Goal: Task Accomplishment & Management: Manage account settings

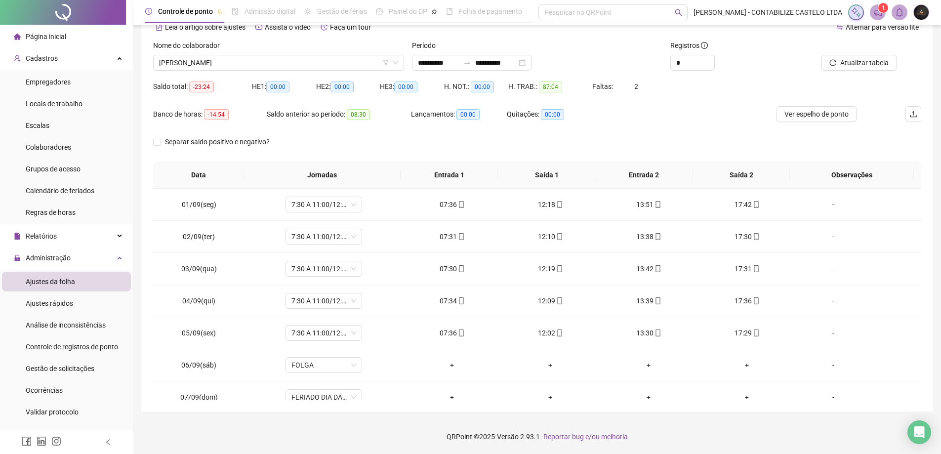
scroll to position [99, 0]
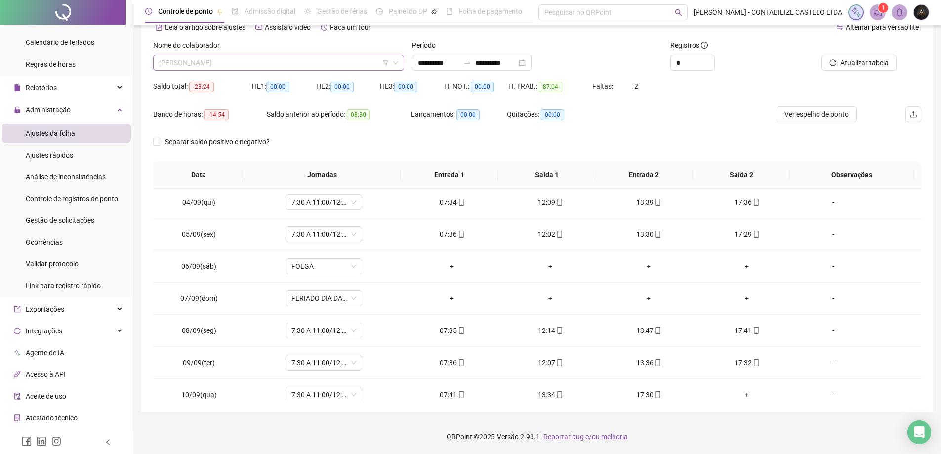
drag, startPoint x: 0, startPoint y: 0, endPoint x: 353, endPoint y: 56, distance: 357.8
click at [353, 56] on span "[PERSON_NAME]" at bounding box center [278, 62] width 239 height 15
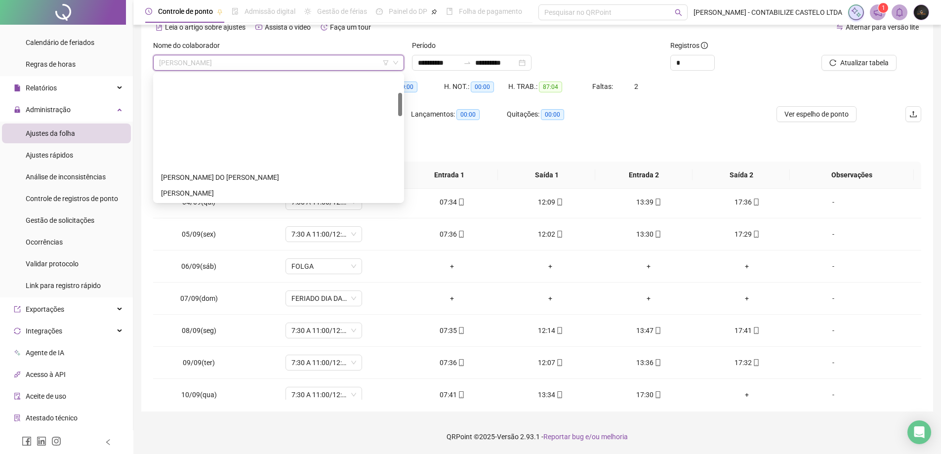
scroll to position [148, 0]
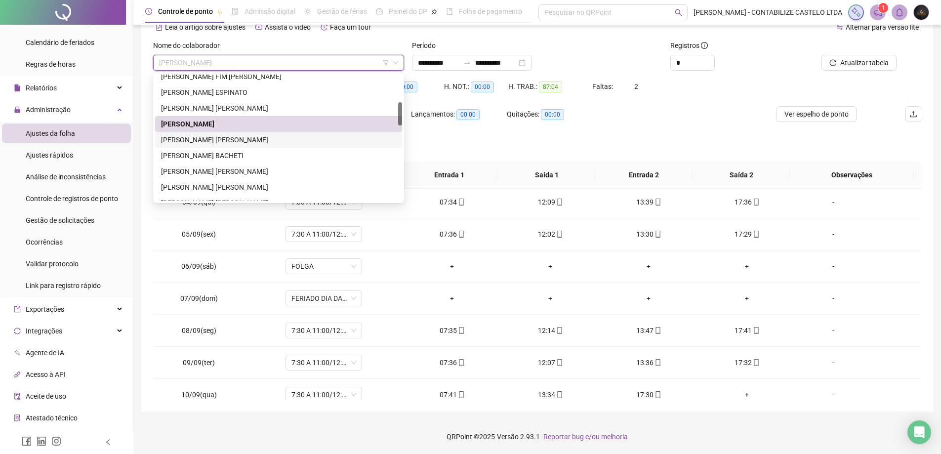
click at [268, 139] on div "[PERSON_NAME] [PERSON_NAME]" at bounding box center [278, 139] width 235 height 11
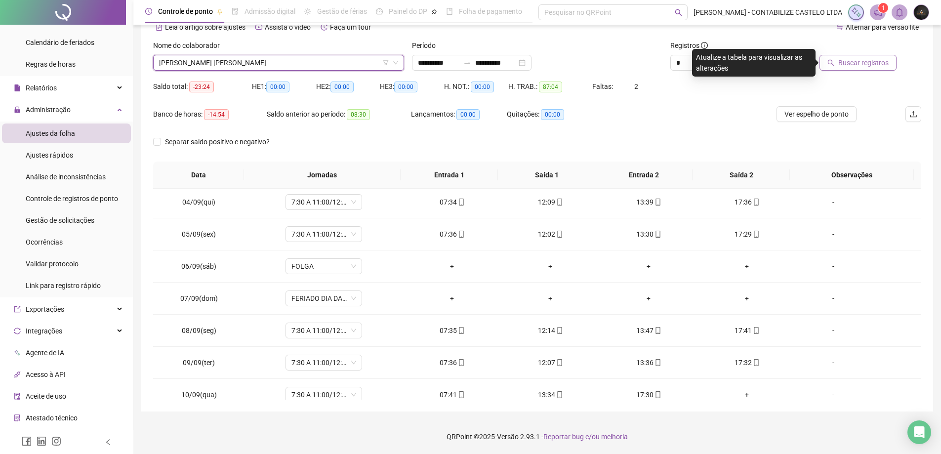
click at [864, 61] on span "Buscar registros" at bounding box center [864, 62] width 50 height 11
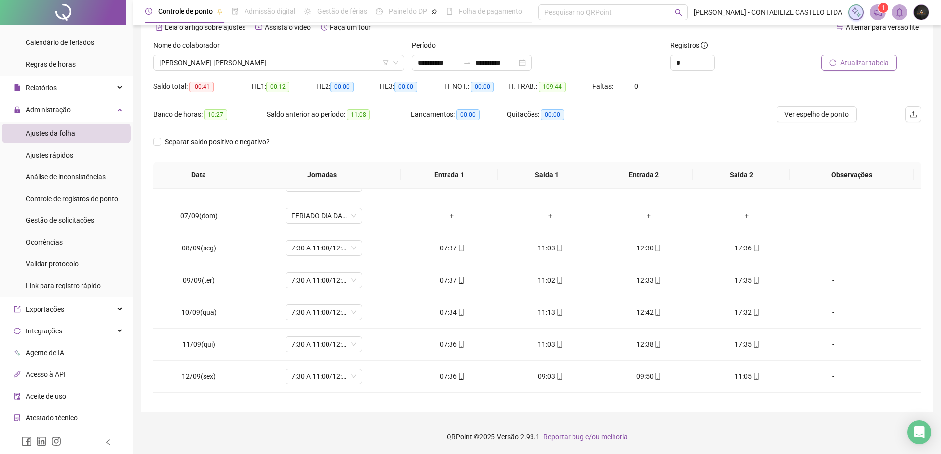
scroll to position [198, 0]
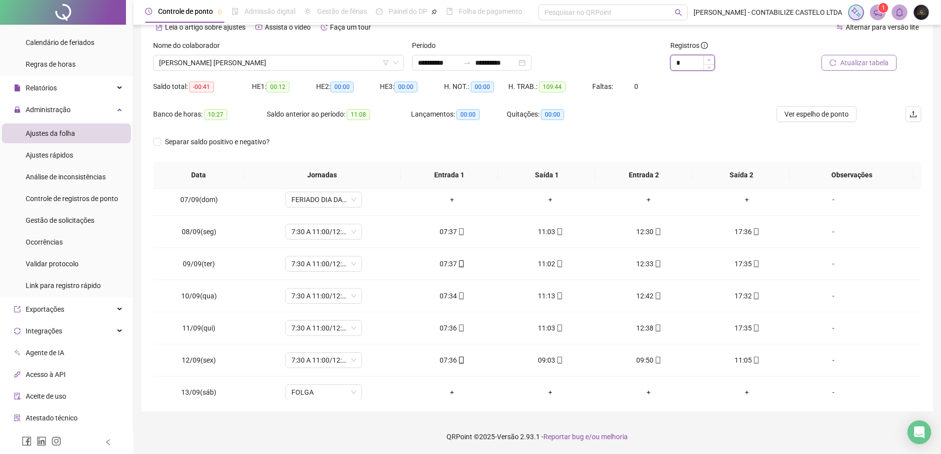
click at [708, 59] on icon "up" at bounding box center [709, 59] width 3 height 3
type input "*"
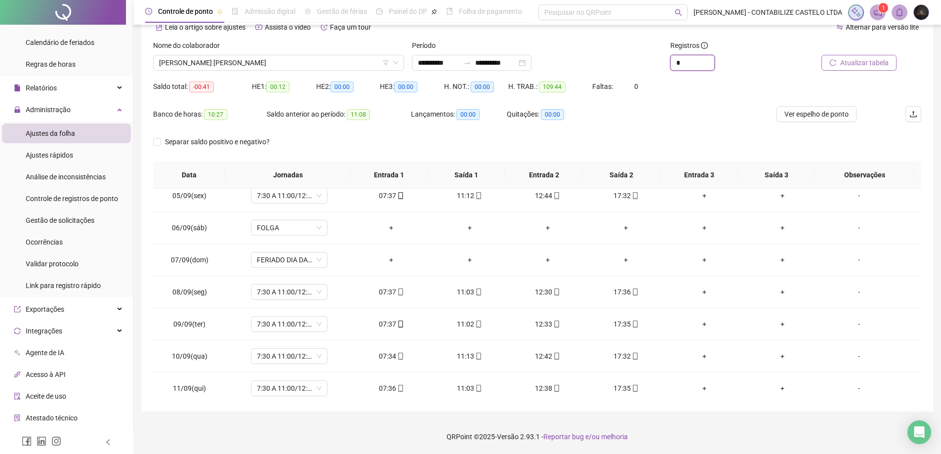
scroll to position [0, 0]
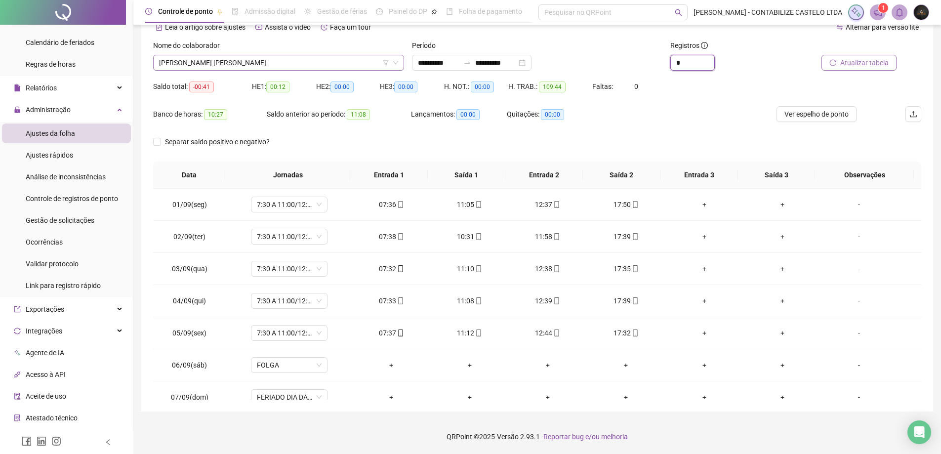
click at [264, 67] on span "[PERSON_NAME] [PERSON_NAME]" at bounding box center [278, 62] width 239 height 15
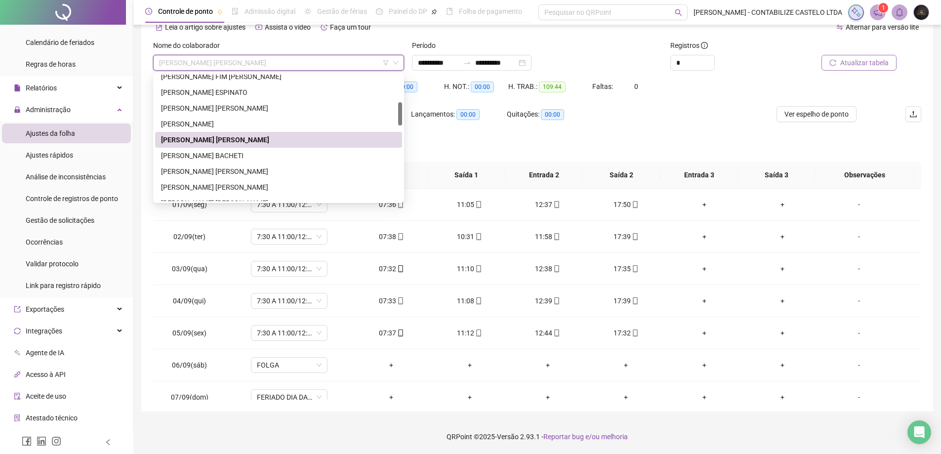
scroll to position [247, 0]
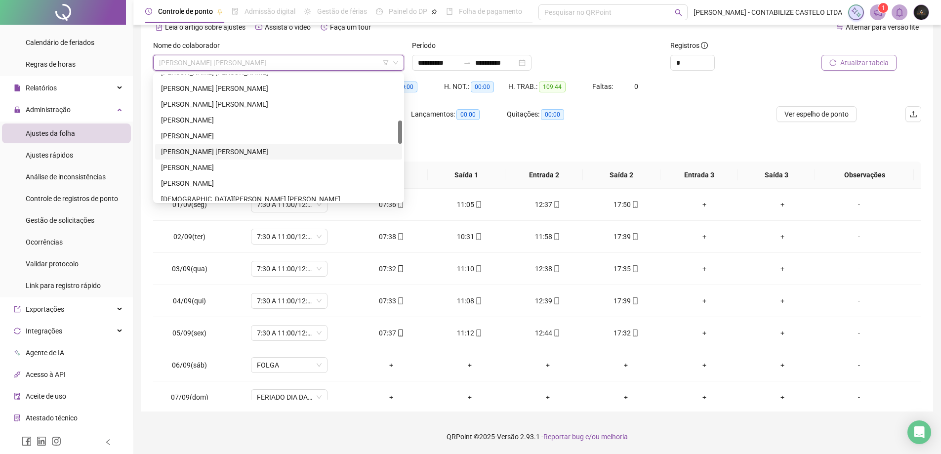
click at [263, 146] on div "[PERSON_NAME] [PERSON_NAME]" at bounding box center [278, 152] width 247 height 16
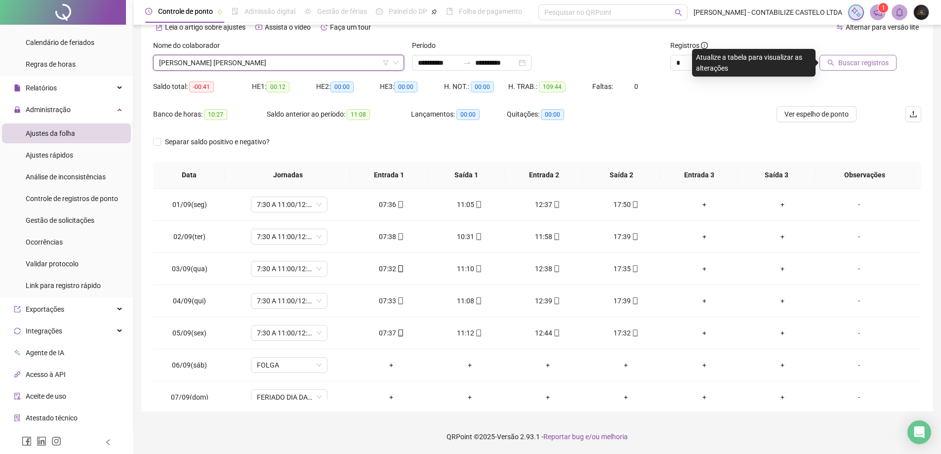
click at [853, 61] on span "Buscar registros" at bounding box center [864, 62] width 50 height 11
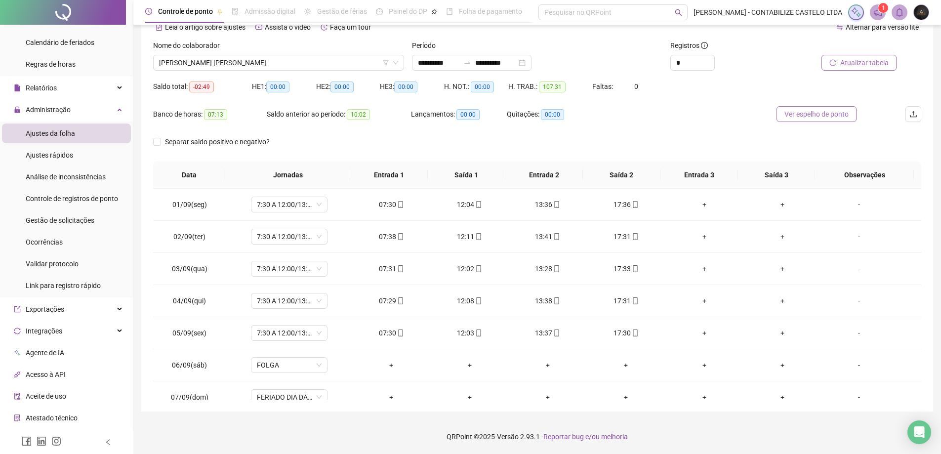
click at [800, 115] on span "Ver espelho de ponto" at bounding box center [817, 114] width 64 height 11
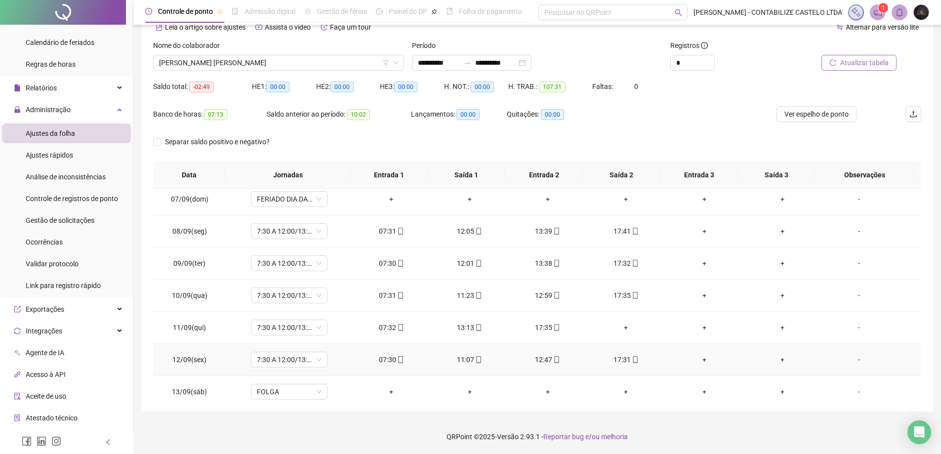
scroll to position [198, 0]
drag, startPoint x: 71, startPoint y: 222, endPoint x: 86, endPoint y: 219, distance: 15.6
click at [71, 222] on span "Gestão de solicitações" at bounding box center [60, 220] width 69 height 8
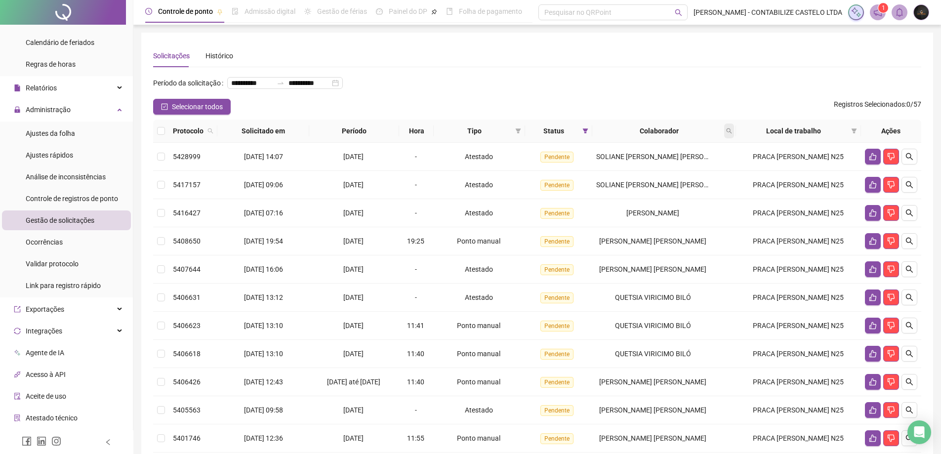
click at [732, 134] on icon "search" at bounding box center [729, 131] width 6 height 6
type input "*******"
click at [677, 189] on span "Buscar" at bounding box center [670, 185] width 22 height 11
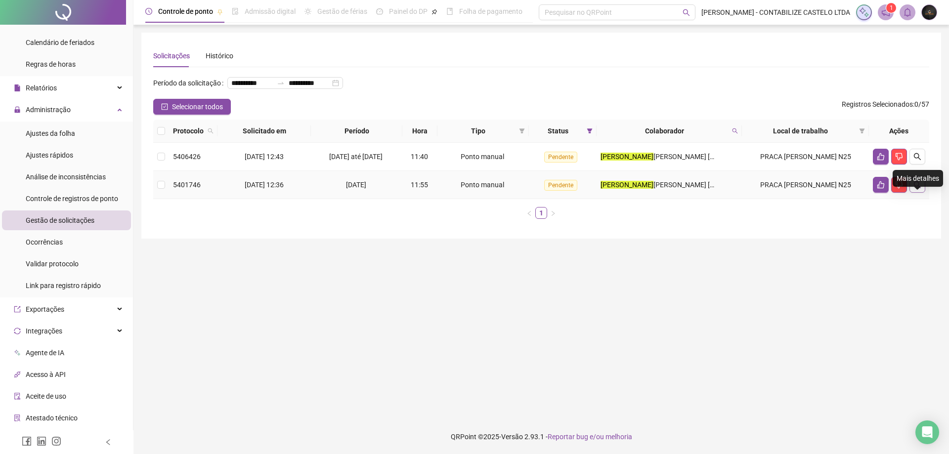
click at [912, 193] on button "button" at bounding box center [917, 185] width 16 height 16
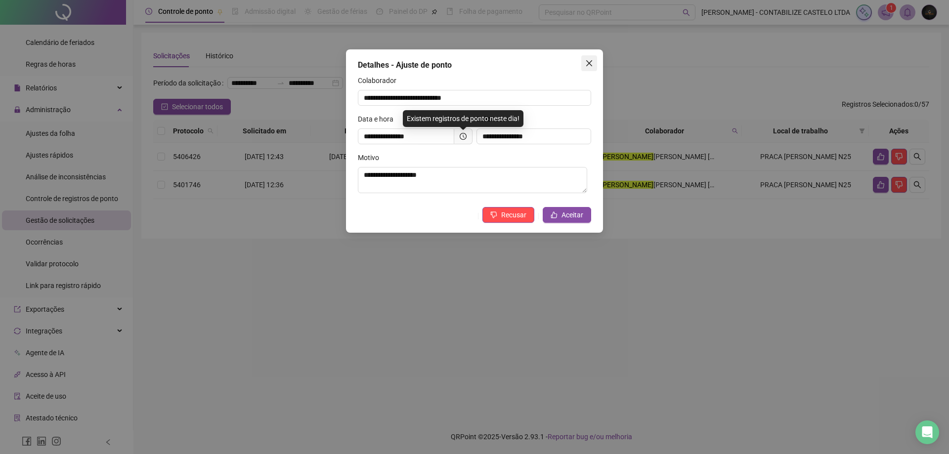
click at [590, 59] on button "Close" at bounding box center [589, 63] width 16 height 16
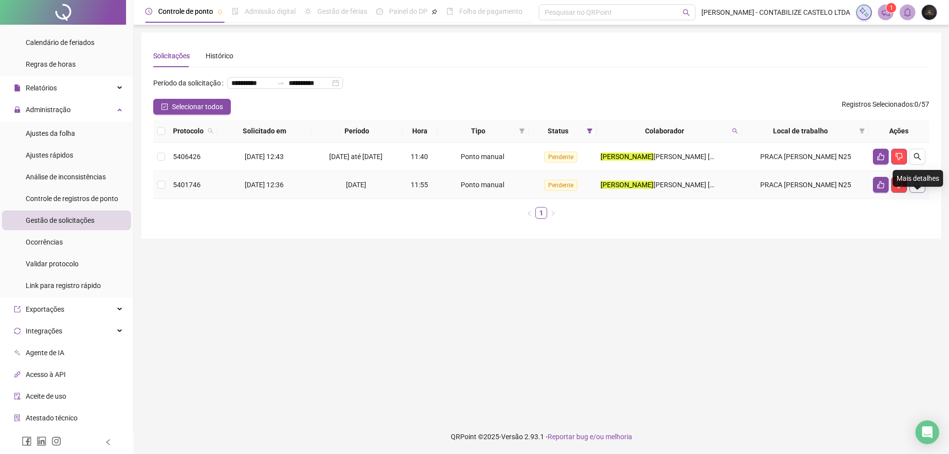
click at [919, 189] on icon "search" at bounding box center [917, 185] width 8 height 8
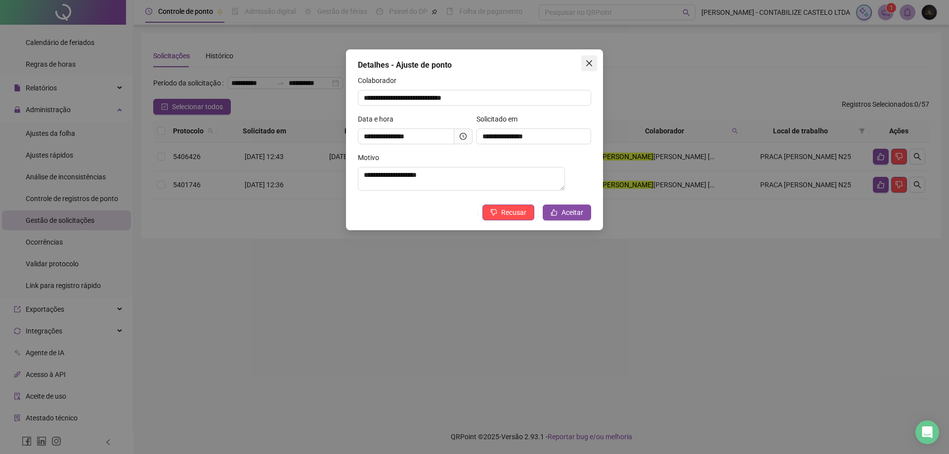
click at [587, 65] on icon "close" at bounding box center [589, 63] width 8 height 8
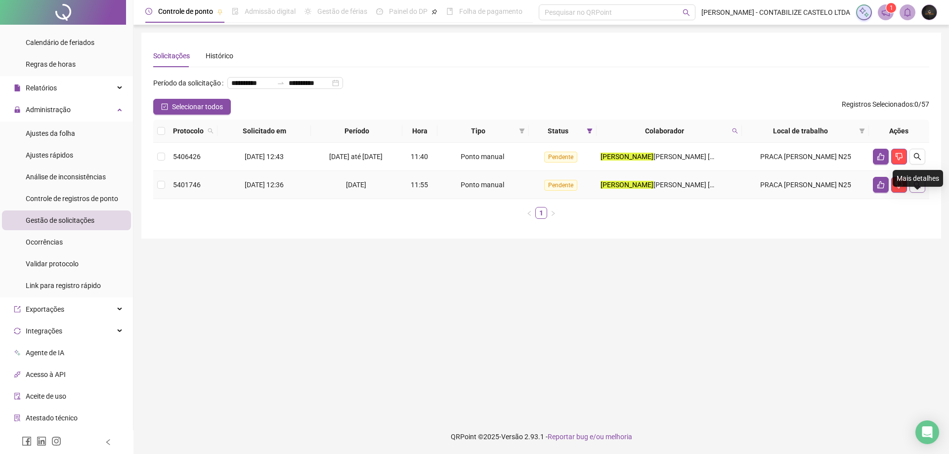
click at [915, 189] on icon "search" at bounding box center [917, 185] width 8 height 8
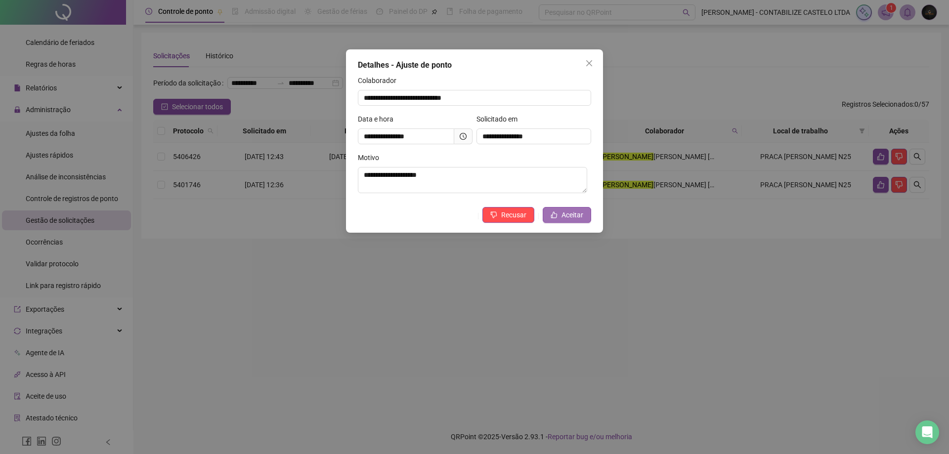
click at [576, 211] on span "Aceitar" at bounding box center [572, 215] width 22 height 11
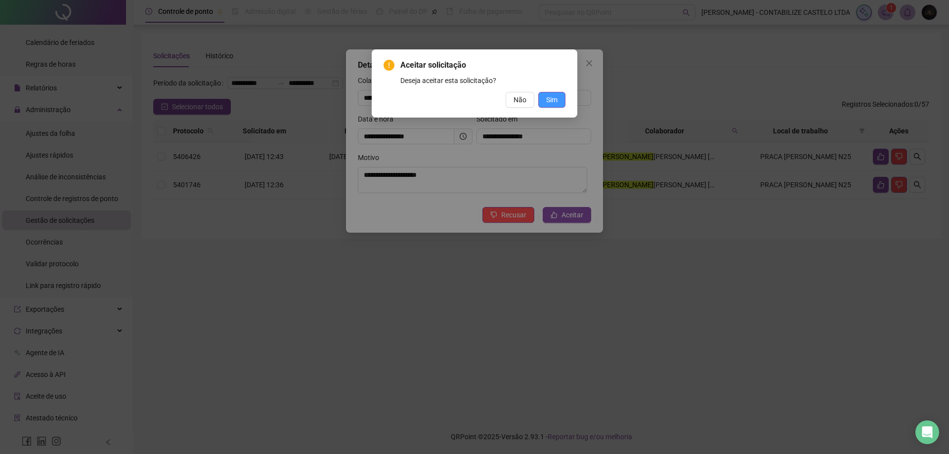
click at [556, 99] on span "Sim" at bounding box center [551, 99] width 11 height 11
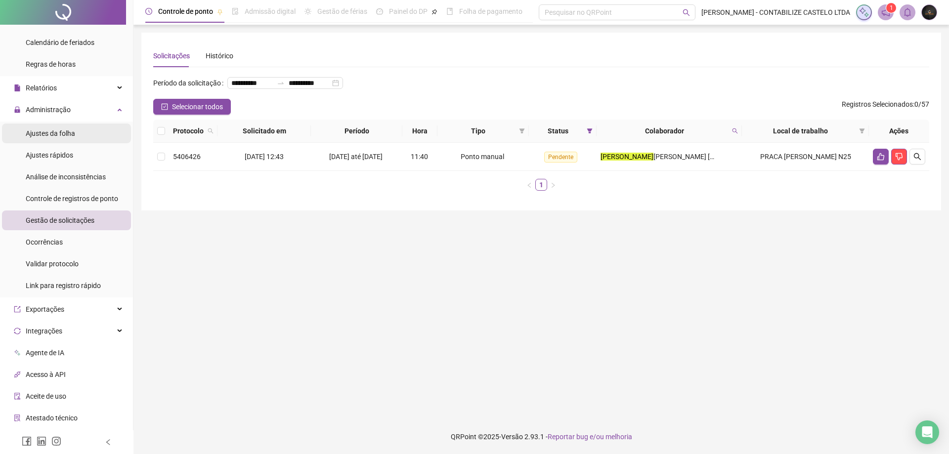
click at [67, 129] on span "Ajustes da folha" at bounding box center [50, 133] width 49 height 8
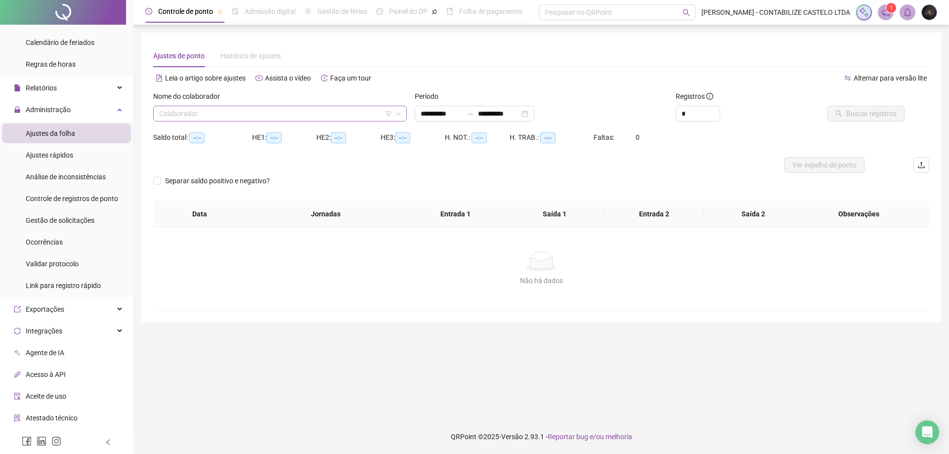
type input "**********"
click at [260, 118] on input "search" at bounding box center [275, 113] width 233 height 15
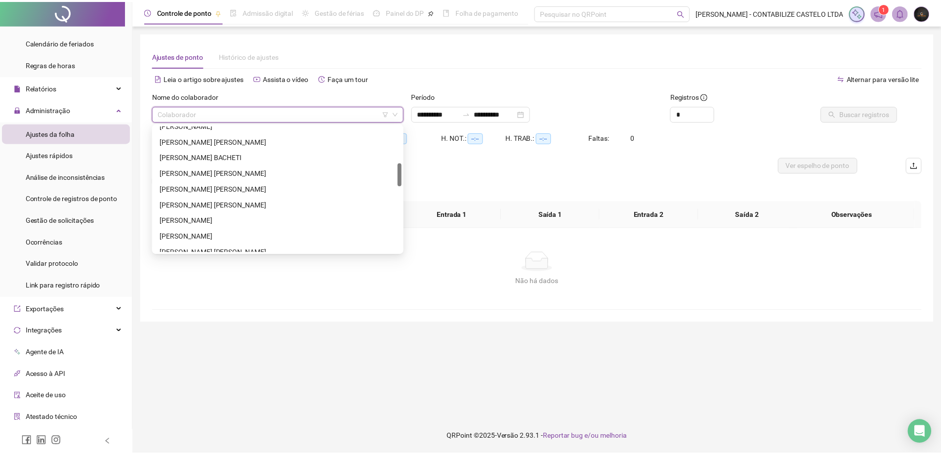
scroll to position [247, 0]
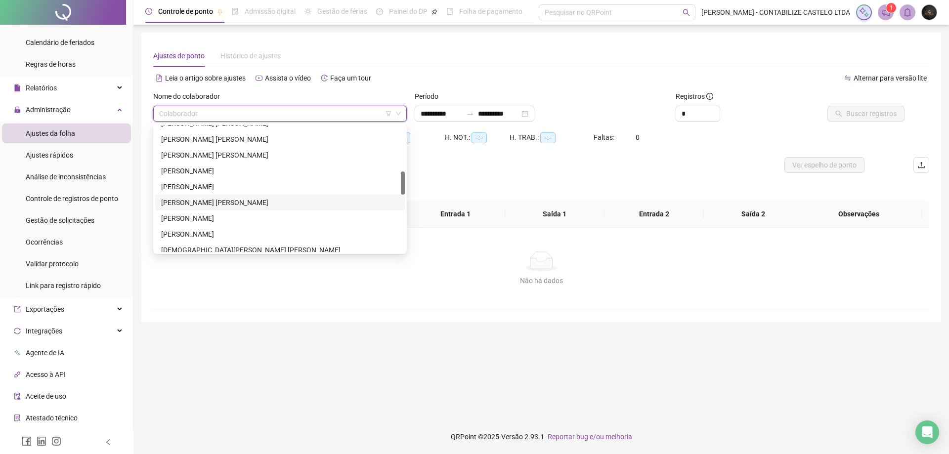
click at [224, 203] on div "[PERSON_NAME] [PERSON_NAME]" at bounding box center [280, 202] width 238 height 11
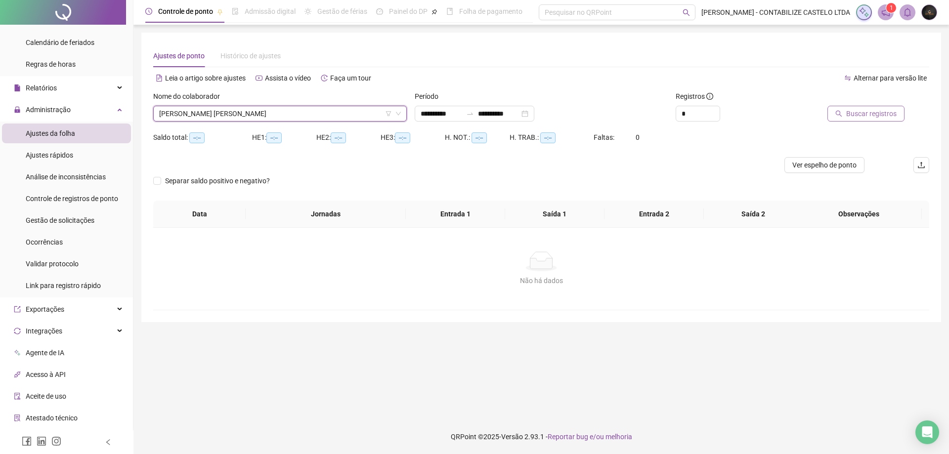
click at [856, 117] on span "Buscar registros" at bounding box center [871, 113] width 50 height 11
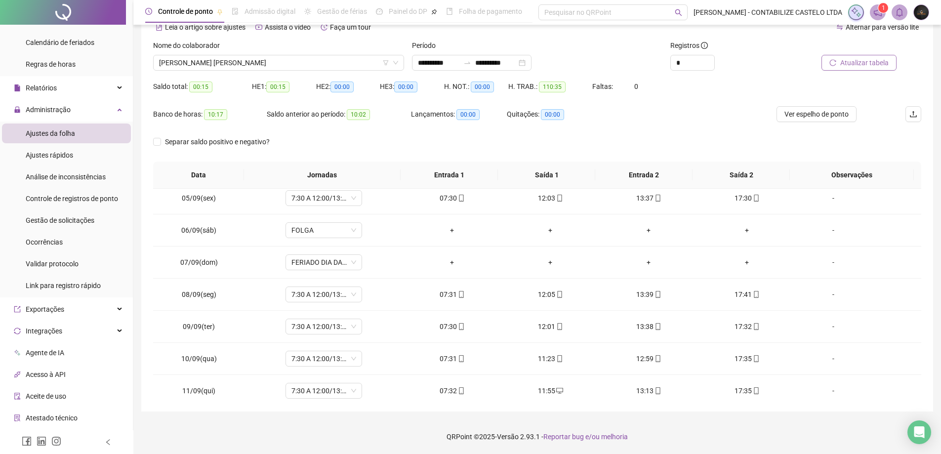
scroll to position [198, 0]
click at [711, 60] on icon "up" at bounding box center [709, 59] width 3 height 3
type input "*"
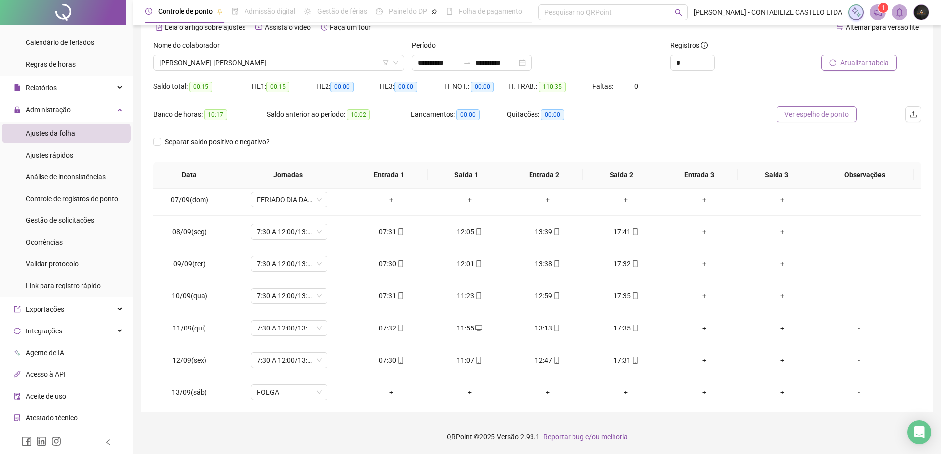
click at [806, 118] on span "Ver espelho de ponto" at bounding box center [817, 114] width 64 height 11
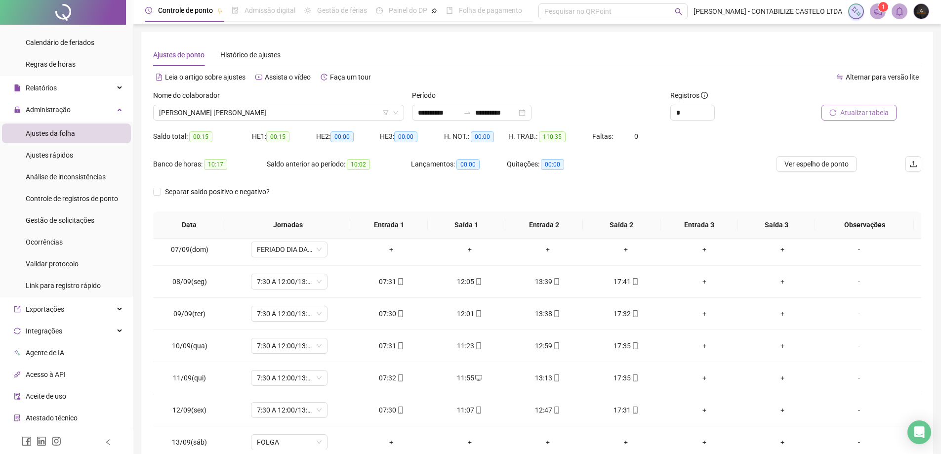
scroll to position [0, 0]
